Goal: Task Accomplishment & Management: Complete application form

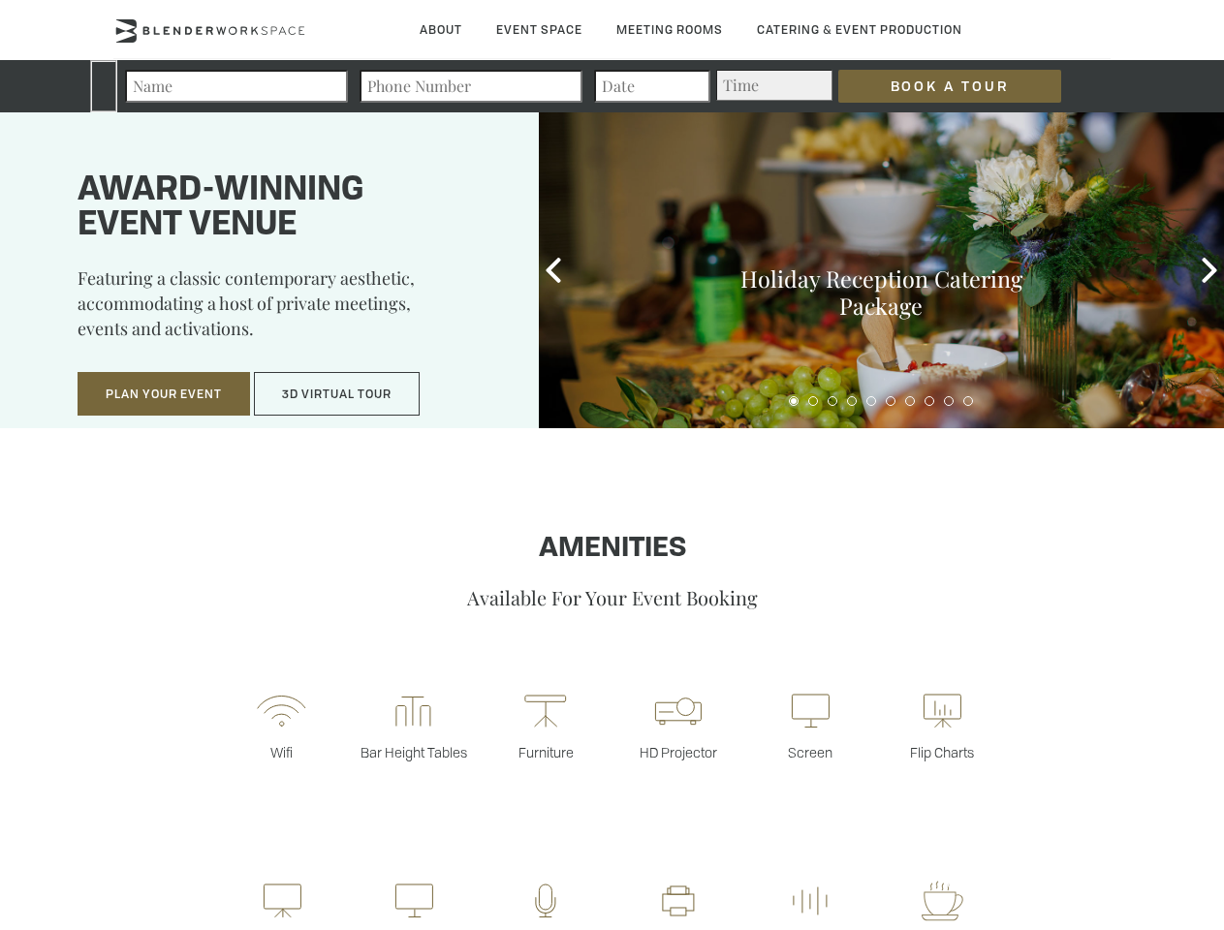
click at [934, 86] on input "Book a Tour" at bounding box center [949, 86] width 223 height 33
click at [164, 394] on button "Plan Your Event" at bounding box center [164, 394] width 172 height 45
click at [337, 394] on button "3D Virtual Tour" at bounding box center [337, 394] width 166 height 45
click at [553, 270] on div "First name *" at bounding box center [454, 255] width 315 height 43
click at [1209, 270] on div "Event Space Inquiry. The Blender experience is better in-person. Event Details …" at bounding box center [612, 465] width 1224 height 930
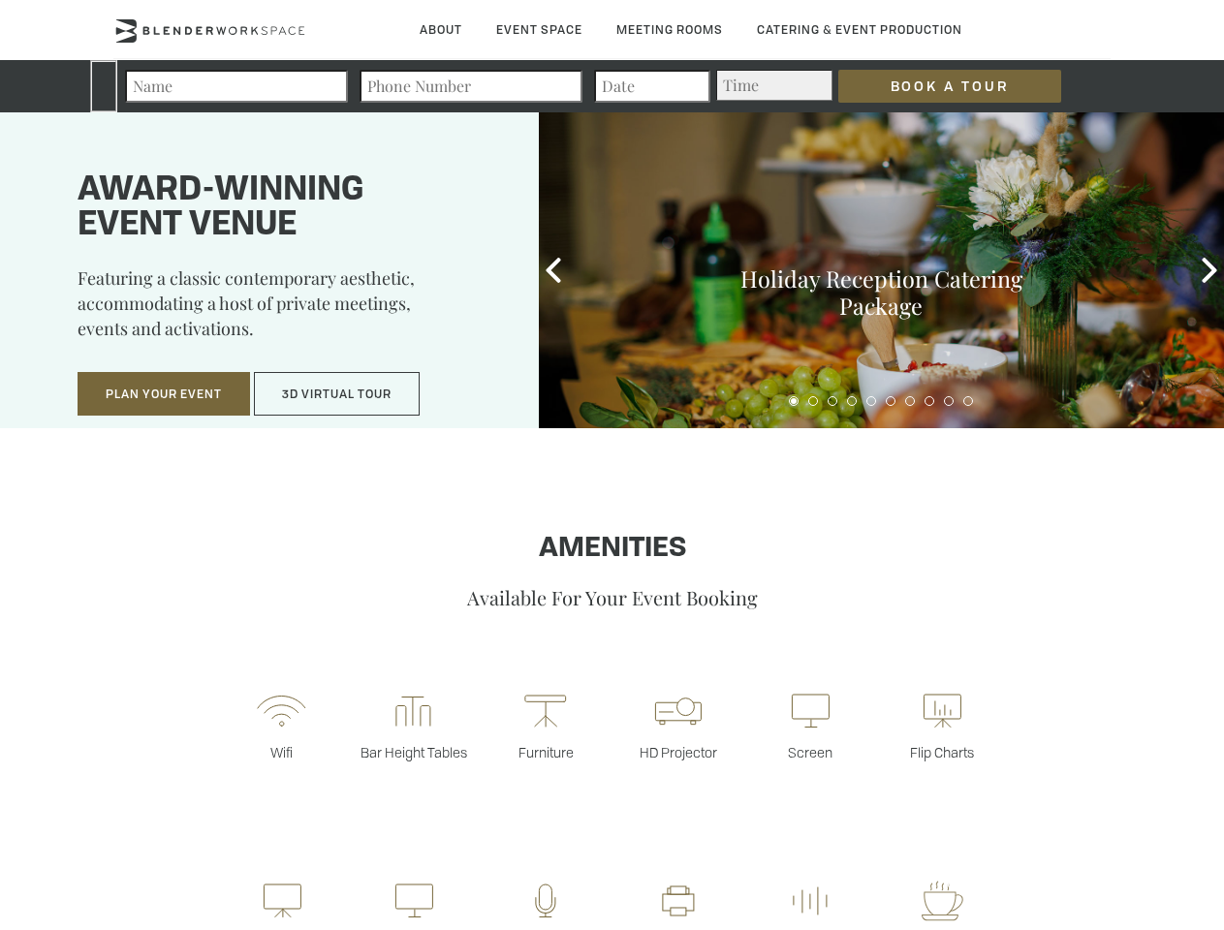
click at [794, 401] on fieldset "Number of Attendees Budget Range" at bounding box center [612, 383] width 630 height 43
click at [813, 401] on fieldset "Number of Attendees Budget Range" at bounding box center [612, 383] width 630 height 43
click at [832, 401] on fieldset "Number of Attendees Budget Range" at bounding box center [612, 383] width 630 height 43
click at [852, 401] on fieldset "Number of Attendees Budget Range" at bounding box center [612, 383] width 630 height 43
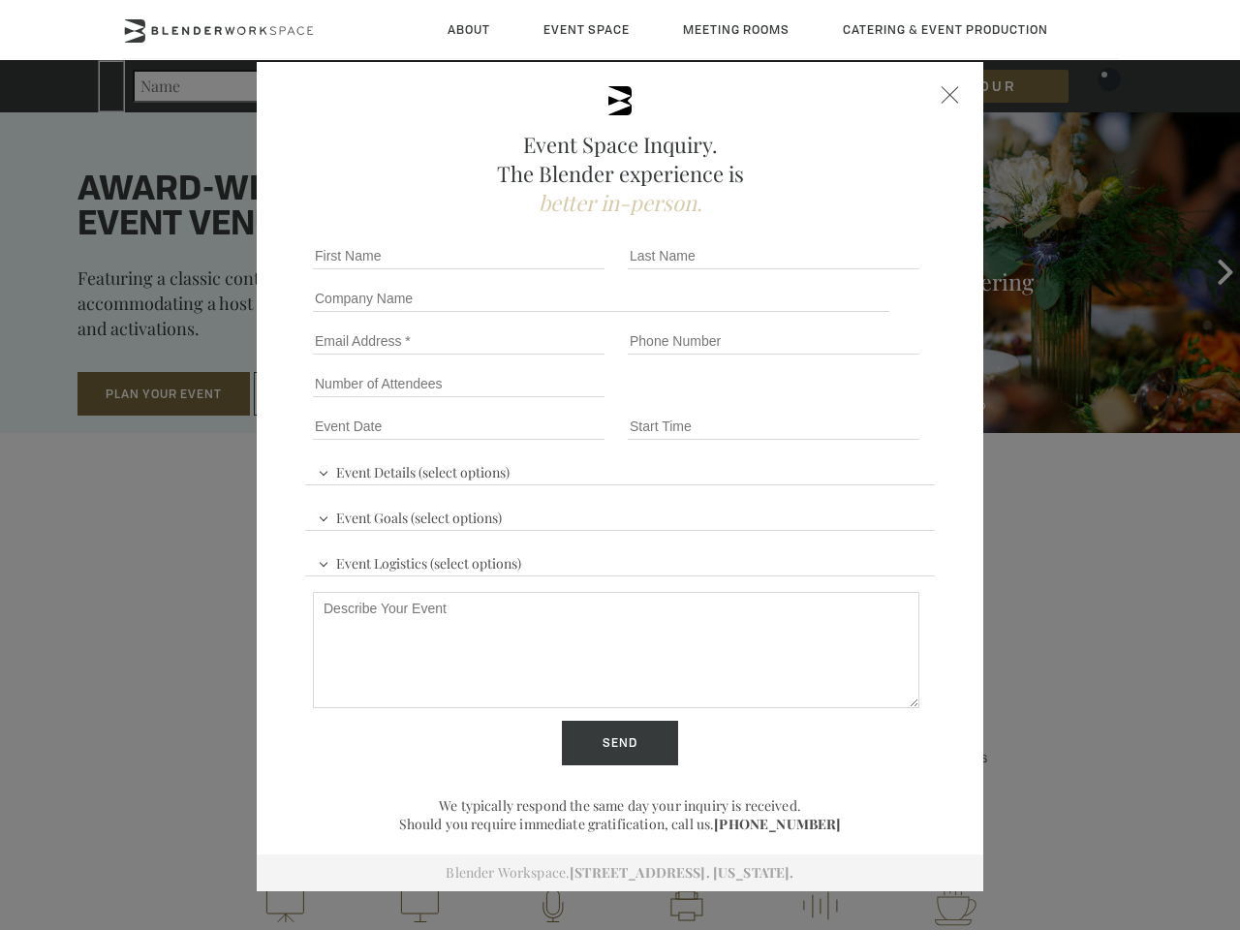
click at [871, 401] on fieldset "Number of Attendees Budget Range" at bounding box center [620, 383] width 630 height 43
